Goal: Find specific page/section: Find specific page/section

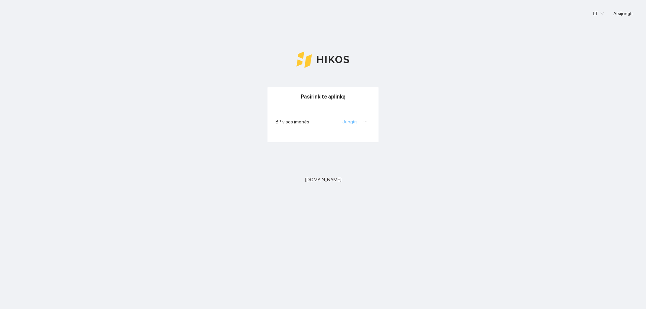
click at [352, 123] on link "Jungtis" at bounding box center [349, 121] width 15 height 5
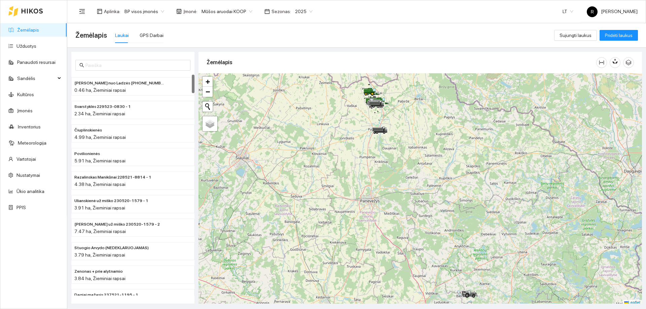
scroll to position [2, 0]
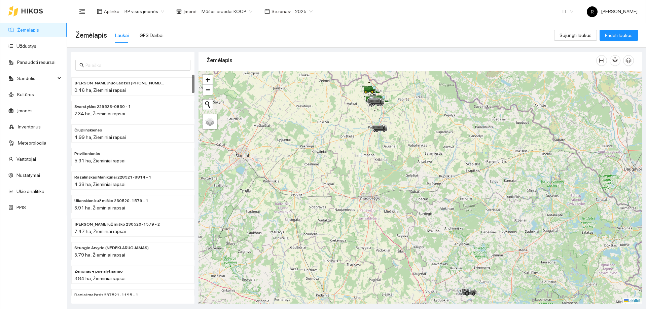
drag, startPoint x: 421, startPoint y: 134, endPoint x: 439, endPoint y: 175, distance: 44.7
click at [439, 175] on div at bounding box center [419, 187] width 443 height 232
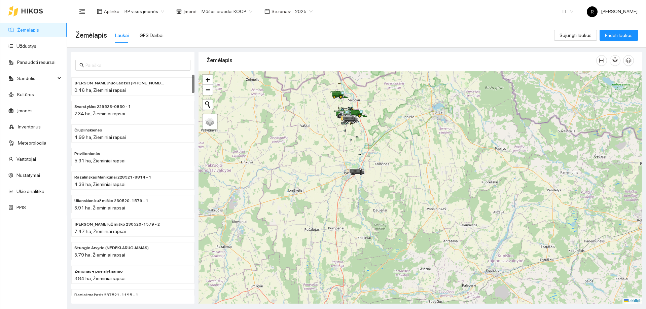
drag, startPoint x: 408, startPoint y: 136, endPoint x: 444, endPoint y: 188, distance: 63.8
click at [444, 188] on div at bounding box center [419, 187] width 443 height 232
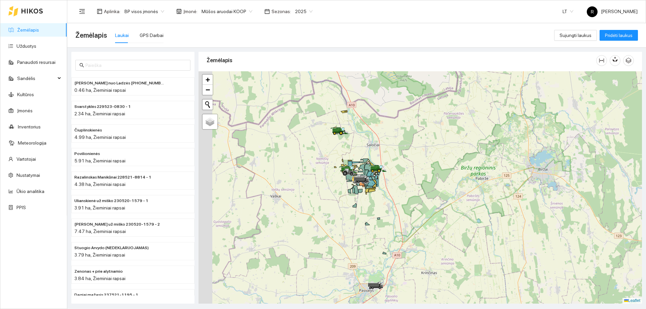
drag, startPoint x: 395, startPoint y: 161, endPoint x: 490, endPoint y: 207, distance: 105.9
click at [490, 207] on div at bounding box center [419, 187] width 443 height 232
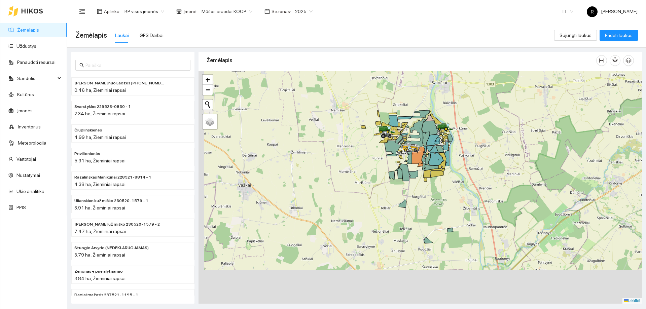
drag, startPoint x: 442, startPoint y: 205, endPoint x: 484, endPoint y: 151, distance: 68.7
click at [484, 151] on div at bounding box center [419, 187] width 443 height 232
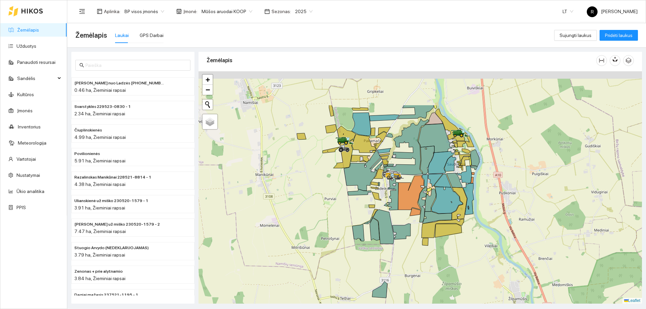
drag, startPoint x: 451, startPoint y: 149, endPoint x: 490, endPoint y: 206, distance: 69.4
click at [490, 206] on div at bounding box center [419, 187] width 443 height 232
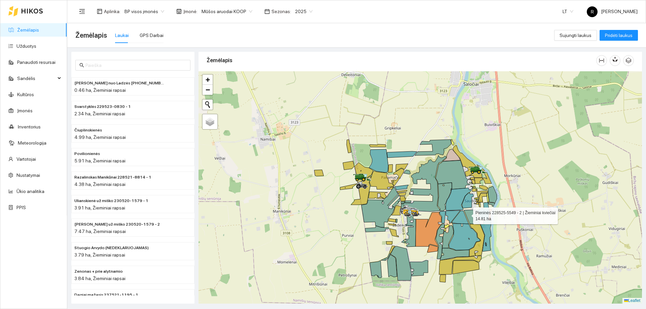
drag, startPoint x: 453, startPoint y: 189, endPoint x: 467, endPoint y: 214, distance: 28.8
click at [467, 214] on icon at bounding box center [472, 217] width 16 height 14
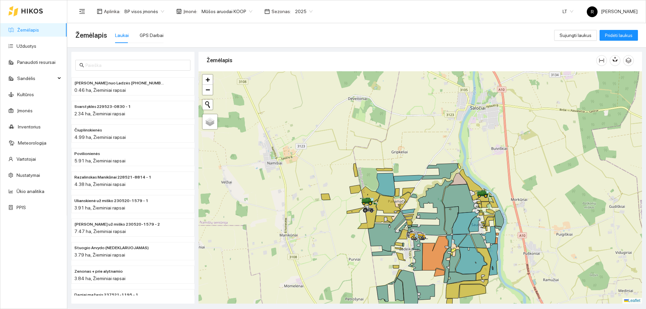
drag, startPoint x: 462, startPoint y: 194, endPoint x: 473, endPoint y: 218, distance: 26.2
click at [472, 225] on icon at bounding box center [465, 223] width 26 height 23
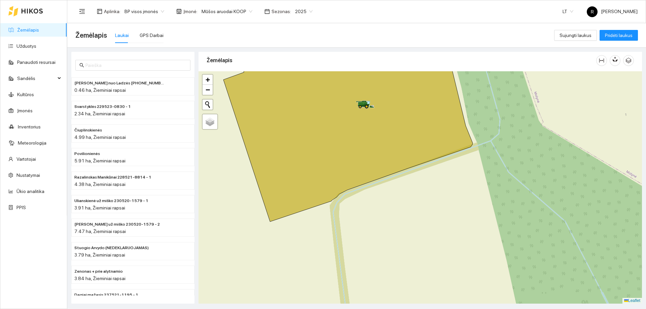
drag, startPoint x: 384, startPoint y: 162, endPoint x: 390, endPoint y: 170, distance: 9.6
click at [390, 170] on icon at bounding box center [347, 145] width 249 height 153
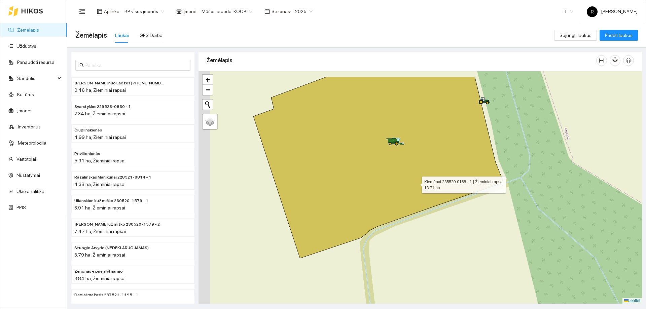
drag, startPoint x: 391, startPoint y: 154, endPoint x: 415, endPoint y: 183, distance: 37.7
click at [415, 183] on icon at bounding box center [377, 168] width 249 height 182
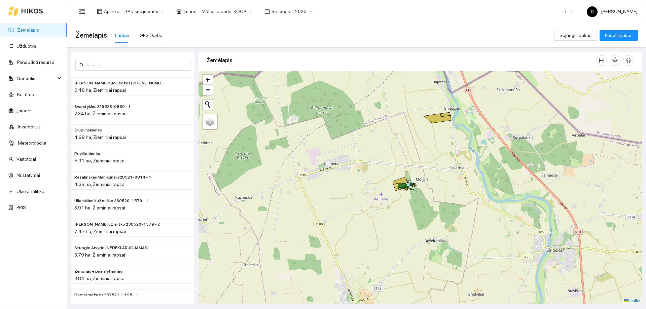
drag, startPoint x: 409, startPoint y: 237, endPoint x: 416, endPoint y: 190, distance: 47.6
click at [414, 196] on div at bounding box center [419, 187] width 443 height 232
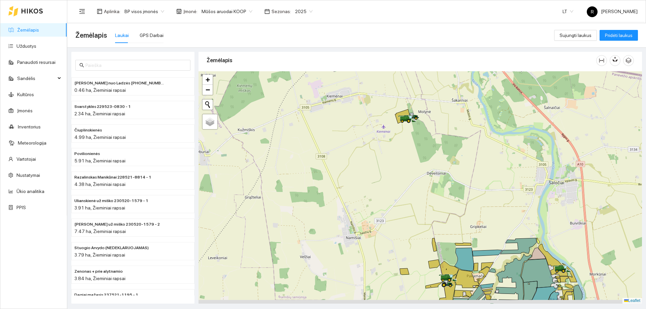
drag, startPoint x: 434, startPoint y: 209, endPoint x: 425, endPoint y: 151, distance: 58.0
click at [426, 158] on div at bounding box center [419, 187] width 443 height 232
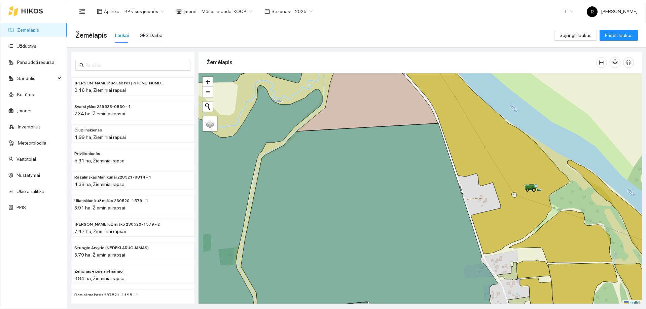
scroll to position [2, 0]
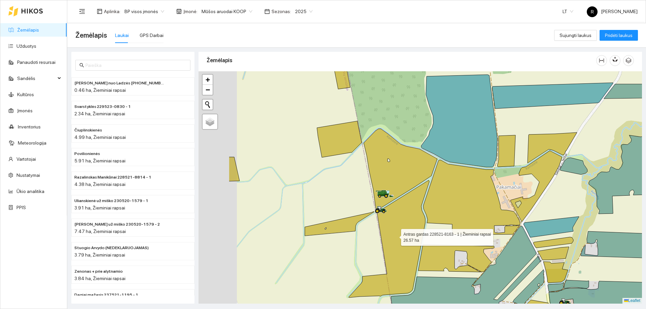
drag, startPoint x: 317, startPoint y: 221, endPoint x: 394, endPoint y: 236, distance: 78.6
click at [393, 236] on icon at bounding box center [389, 238] width 81 height 117
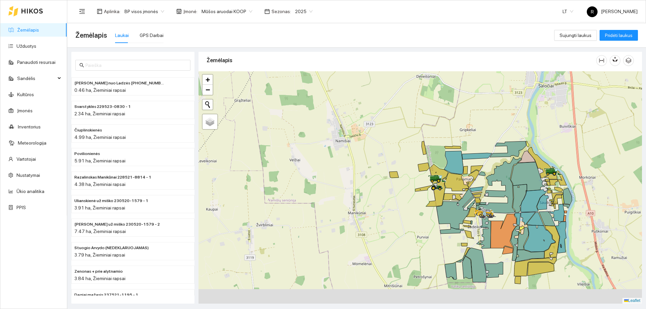
drag, startPoint x: 505, startPoint y: 220, endPoint x: 469, endPoint y: 190, distance: 46.8
click at [476, 190] on icon at bounding box center [498, 185] width 45 height 56
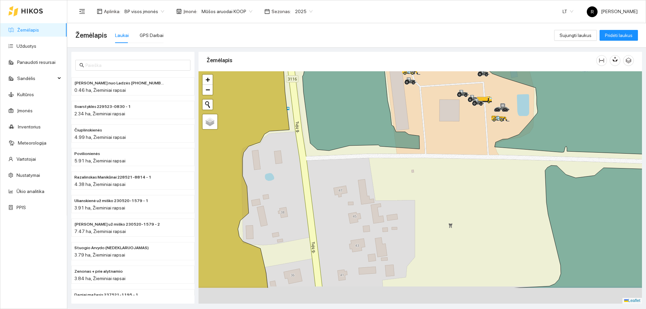
drag, startPoint x: 469, startPoint y: 185, endPoint x: 456, endPoint y: 137, distance: 49.9
click at [457, 138] on div at bounding box center [419, 187] width 443 height 232
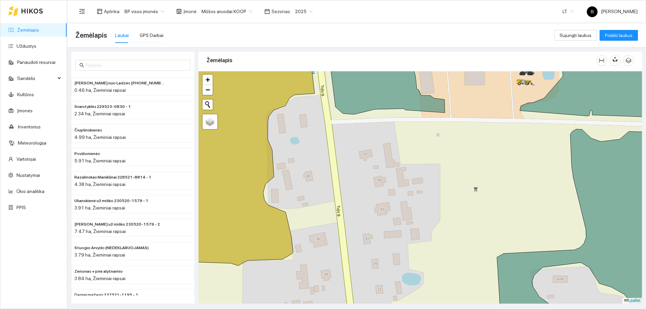
drag, startPoint x: 440, startPoint y: 185, endPoint x: 492, endPoint y: 144, distance: 66.8
click at [490, 146] on div at bounding box center [419, 187] width 443 height 232
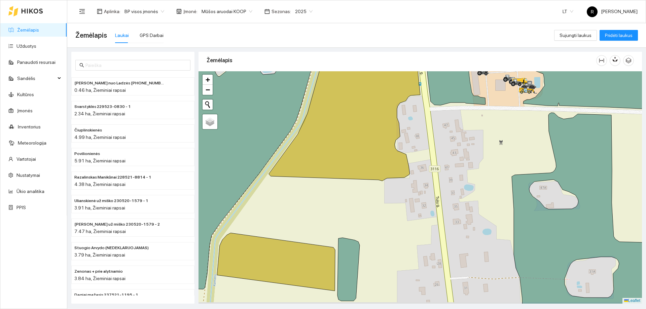
drag, startPoint x: 414, startPoint y: 222, endPoint x: 361, endPoint y: 140, distance: 97.9
click at [366, 150] on div at bounding box center [419, 187] width 443 height 232
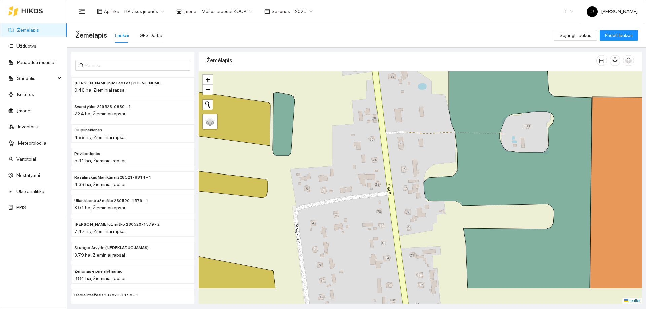
drag, startPoint x: 395, startPoint y: 178, endPoint x: 393, endPoint y: 141, distance: 37.4
click at [392, 143] on div at bounding box center [419, 187] width 443 height 232
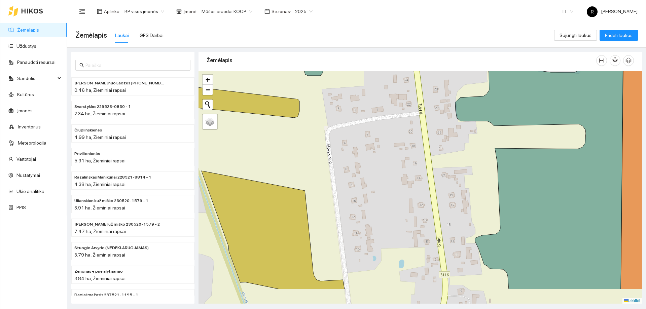
drag, startPoint x: 350, startPoint y: 234, endPoint x: 390, endPoint y: 193, distance: 57.3
click at [390, 193] on div at bounding box center [419, 187] width 443 height 232
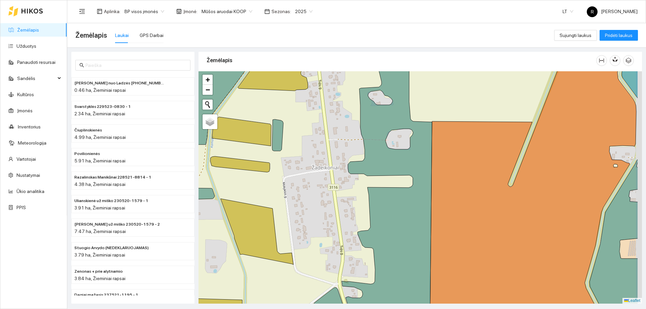
drag, startPoint x: 384, startPoint y: 256, endPoint x: 337, endPoint y: 254, distance: 46.8
click at [342, 254] on icon at bounding box center [387, 188] width 90 height 263
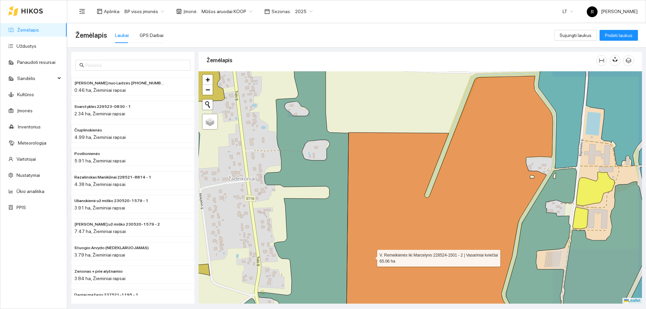
drag, startPoint x: 411, startPoint y: 246, endPoint x: 302, endPoint y: 266, distance: 110.1
click at [346, 266] on icon at bounding box center [449, 208] width 207 height 264
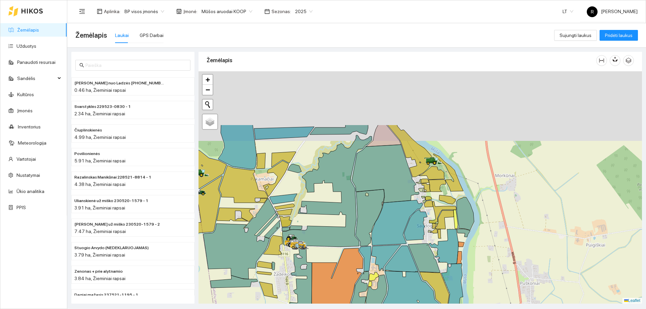
drag, startPoint x: 368, startPoint y: 152, endPoint x: 370, endPoint y: 230, distance: 78.8
click at [370, 230] on icon at bounding box center [370, 217] width 29 height 57
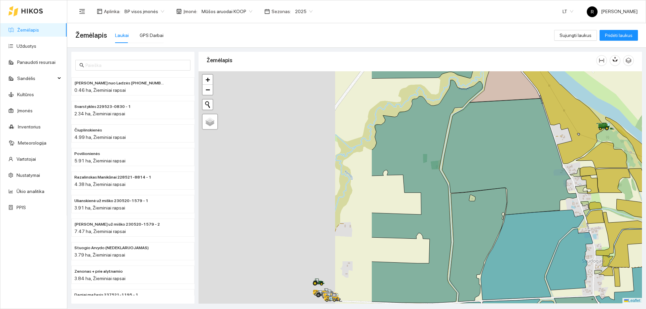
drag, startPoint x: 372, startPoint y: 160, endPoint x: 521, endPoint y: 143, distance: 150.3
click at [531, 140] on icon at bounding box center [509, 157] width 135 height 116
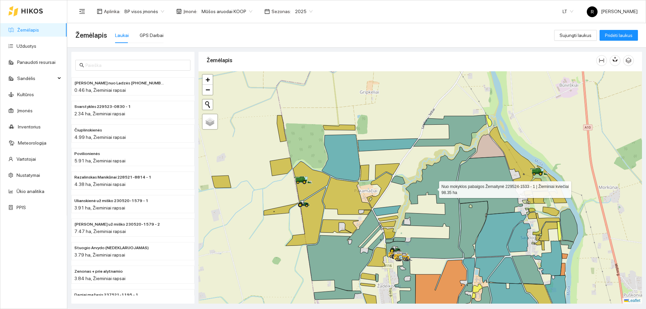
drag, startPoint x: 409, startPoint y: 142, endPoint x: 434, endPoint y: 189, distance: 53.3
click at [434, 189] on icon at bounding box center [430, 203] width 89 height 112
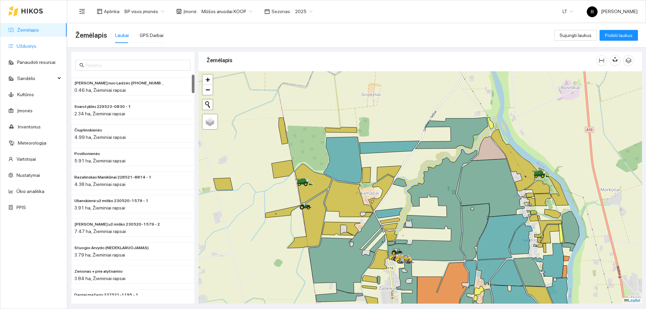
click at [17, 44] on link "Užduotys" at bounding box center [26, 45] width 20 height 5
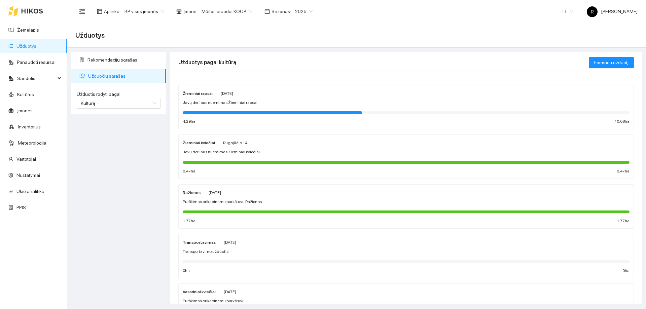
click at [230, 92] on span "[DATE]" at bounding box center [227, 93] width 12 height 5
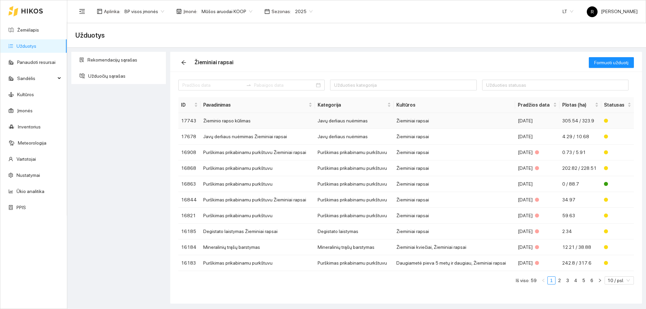
click at [340, 120] on td "Javų derliaus nuėmimas" at bounding box center [354, 121] width 79 height 16
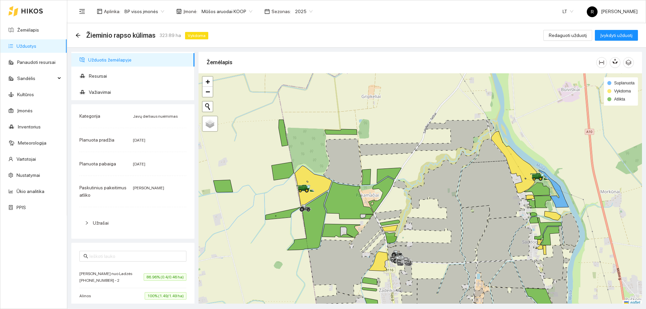
scroll to position [2, 0]
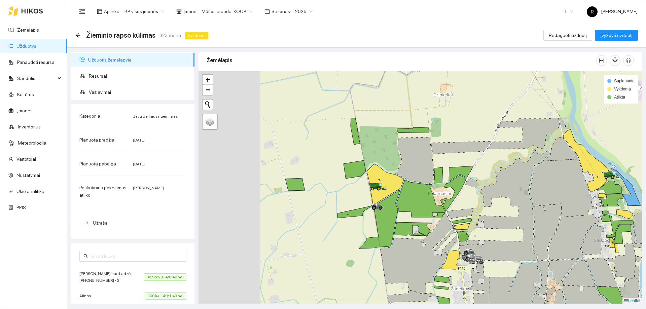
drag, startPoint x: 397, startPoint y: 162, endPoint x: 469, endPoint y: 162, distance: 72.0
click at [469, 162] on div at bounding box center [419, 187] width 443 height 232
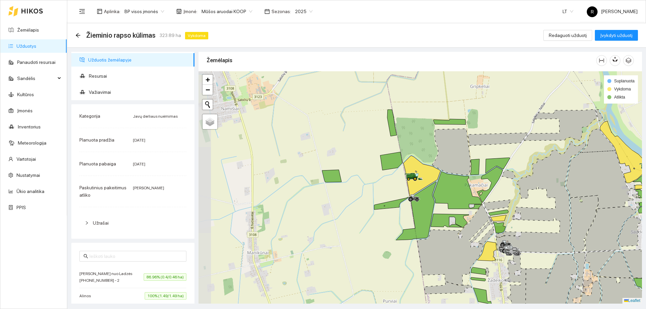
drag, startPoint x: 389, startPoint y: 163, endPoint x: 426, endPoint y: 154, distance: 37.6
click at [426, 154] on div at bounding box center [419, 187] width 443 height 232
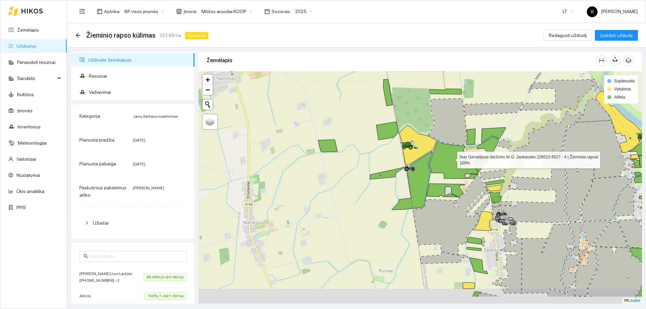
drag, startPoint x: 455, startPoint y: 189, endPoint x: 451, endPoint y: 159, distance: 30.5
click at [451, 159] on icon at bounding box center [453, 159] width 48 height 37
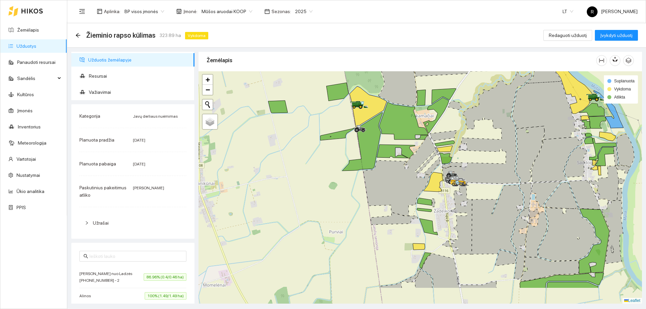
drag, startPoint x: 436, startPoint y: 203, endPoint x: 401, endPoint y: 172, distance: 47.0
click at [401, 174] on icon at bounding box center [400, 175] width 75 height 81
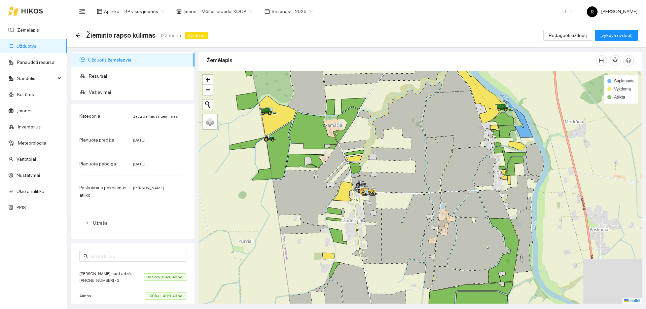
drag, startPoint x: 536, startPoint y: 152, endPoint x: 417, endPoint y: 166, distance: 119.9
click at [425, 166] on icon at bounding box center [439, 164] width 29 height 57
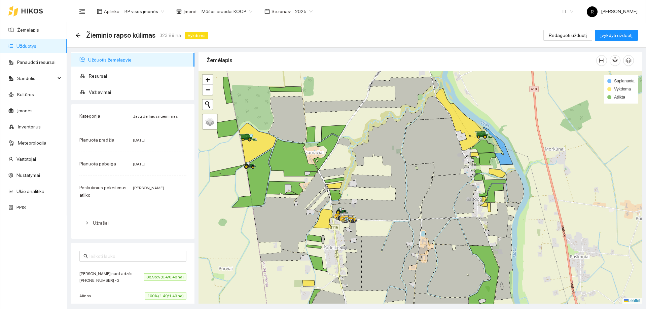
drag, startPoint x: 410, startPoint y: 133, endPoint x: 420, endPoint y: 158, distance: 27.5
click at [420, 158] on icon at bounding box center [435, 147] width 67 height 58
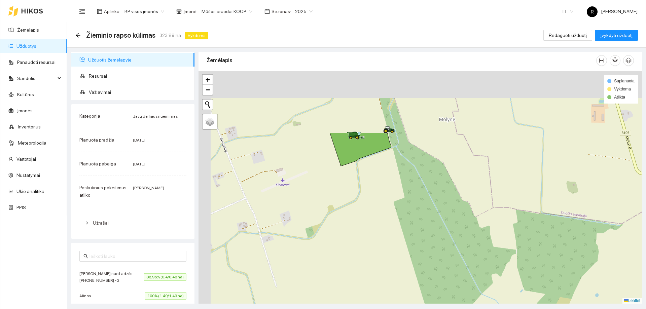
drag, startPoint x: 332, startPoint y: 97, endPoint x: 391, endPoint y: 182, distance: 103.0
click at [391, 182] on div at bounding box center [419, 187] width 443 height 232
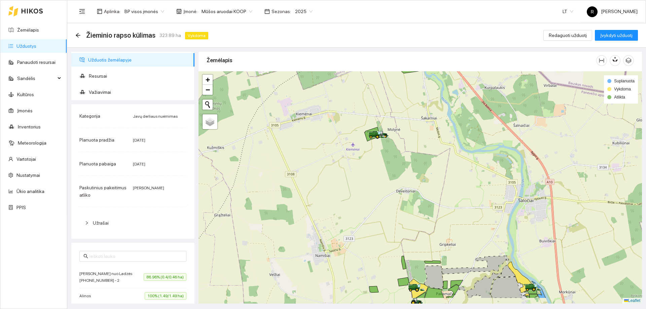
drag, startPoint x: 402, startPoint y: 218, endPoint x: 400, endPoint y: 183, distance: 35.0
click at [400, 183] on div at bounding box center [419, 187] width 443 height 232
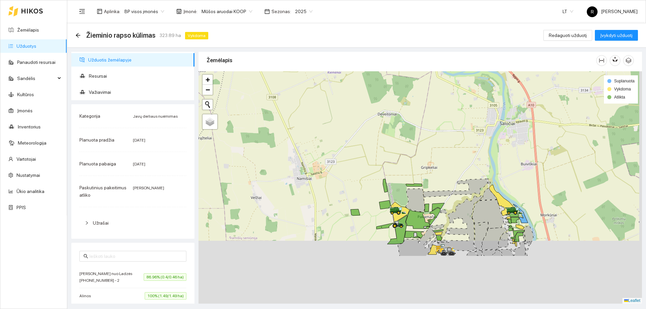
drag, startPoint x: 412, startPoint y: 228, endPoint x: 393, endPoint y: 155, distance: 76.1
click at [393, 155] on div at bounding box center [419, 187] width 443 height 232
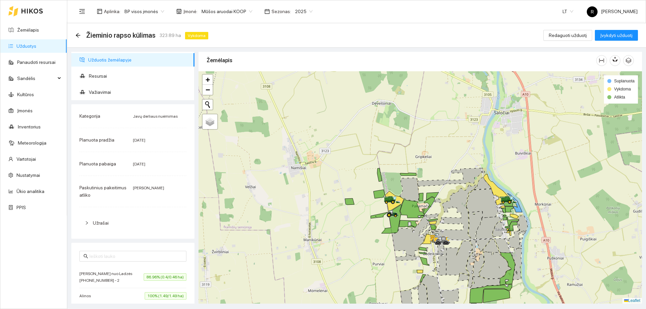
drag, startPoint x: 420, startPoint y: 230, endPoint x: 405, endPoint y: 203, distance: 31.5
click at [405, 220] on icon at bounding box center [408, 223] width 19 height 7
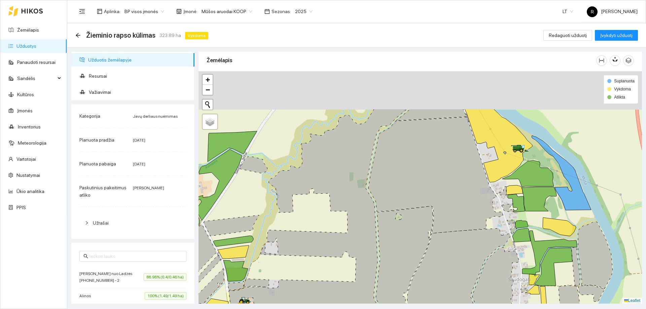
drag, startPoint x: 425, startPoint y: 124, endPoint x: 481, endPoint y: 211, distance: 104.0
click at [481, 211] on icon at bounding box center [435, 175] width 135 height 116
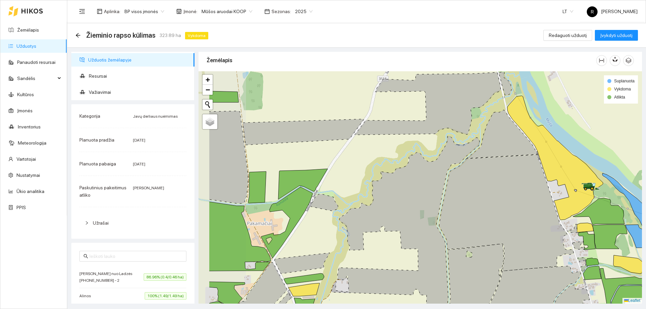
drag, startPoint x: 270, startPoint y: 163, endPoint x: 329, endPoint y: 176, distance: 59.8
click at [329, 176] on div at bounding box center [419, 187] width 443 height 232
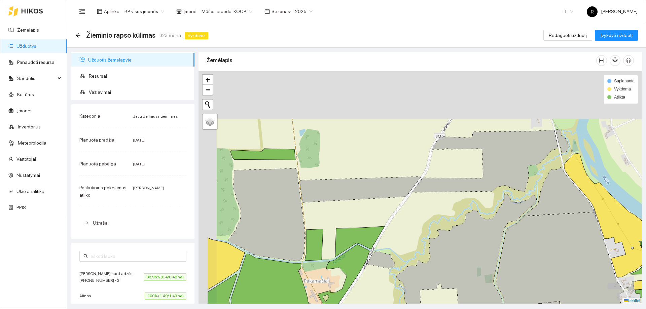
drag, startPoint x: 277, startPoint y: 162, endPoint x: 332, endPoint y: 215, distance: 76.1
click at [331, 220] on div at bounding box center [419, 187] width 443 height 232
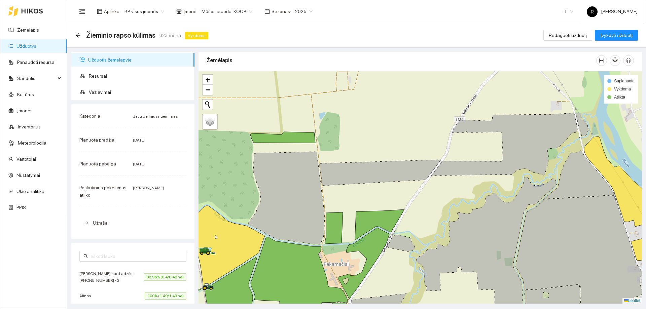
drag, startPoint x: 320, startPoint y: 165, endPoint x: 447, endPoint y: 123, distance: 133.8
click at [440, 160] on icon at bounding box center [380, 173] width 121 height 26
